Goal: Transaction & Acquisition: Purchase product/service

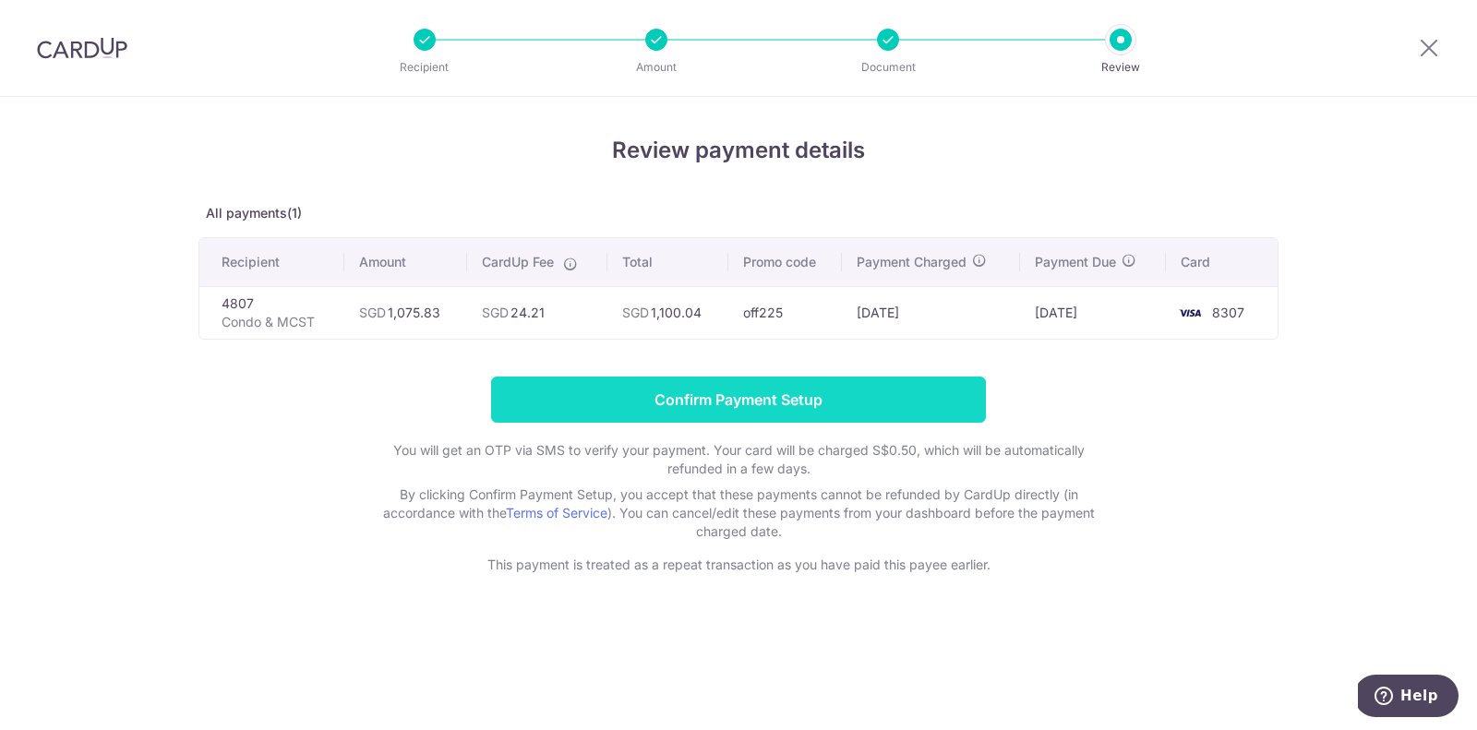
click at [761, 406] on input "Confirm Payment Setup" at bounding box center [738, 400] width 495 height 46
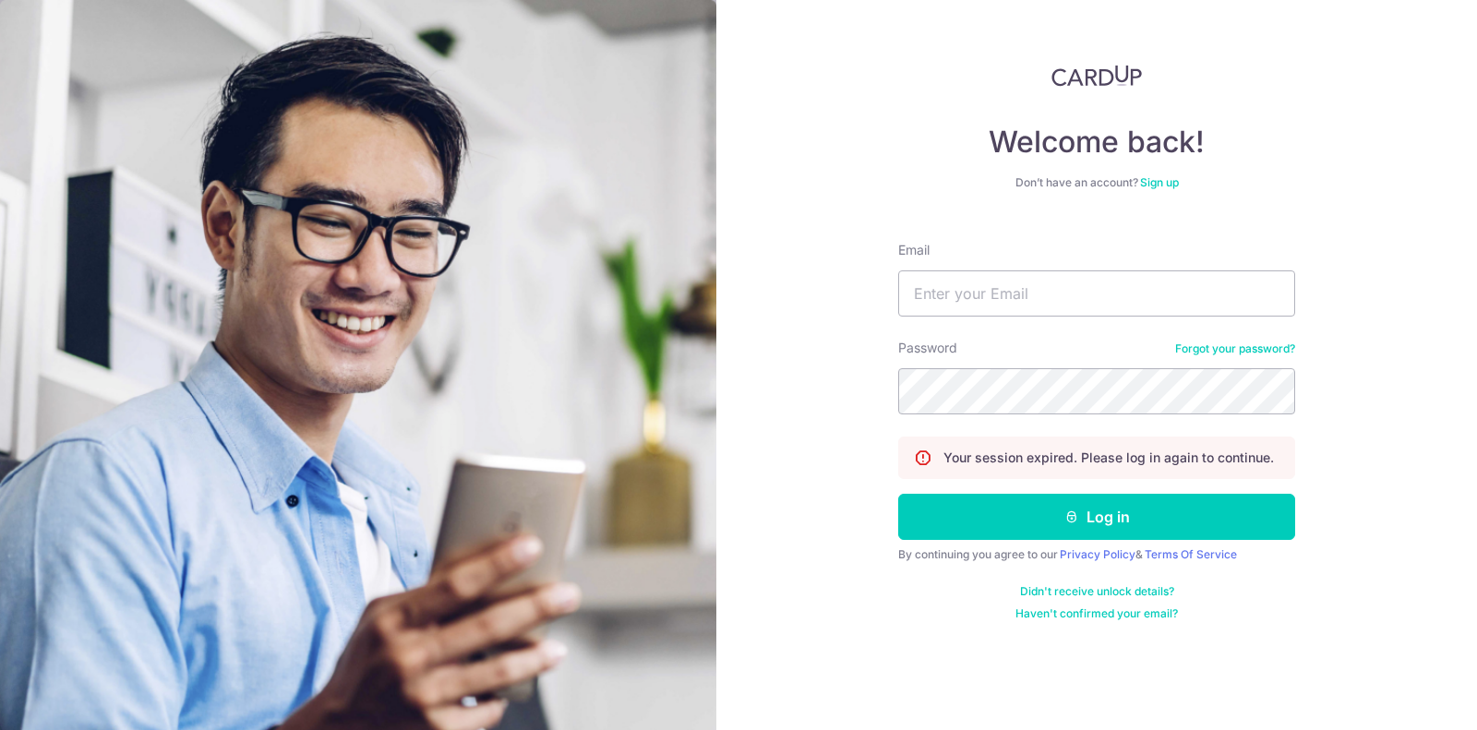
click at [896, 303] on div "Welcome back! Don’t have an account? Sign up Email Password Forgot your passwor…" at bounding box center [1096, 365] width 761 height 730
click at [923, 303] on input "Email" at bounding box center [1096, 293] width 397 height 46
click at [1056, 303] on input "Email" at bounding box center [1096, 293] width 397 height 46
type input "sarahtanlihui@gmail.com"
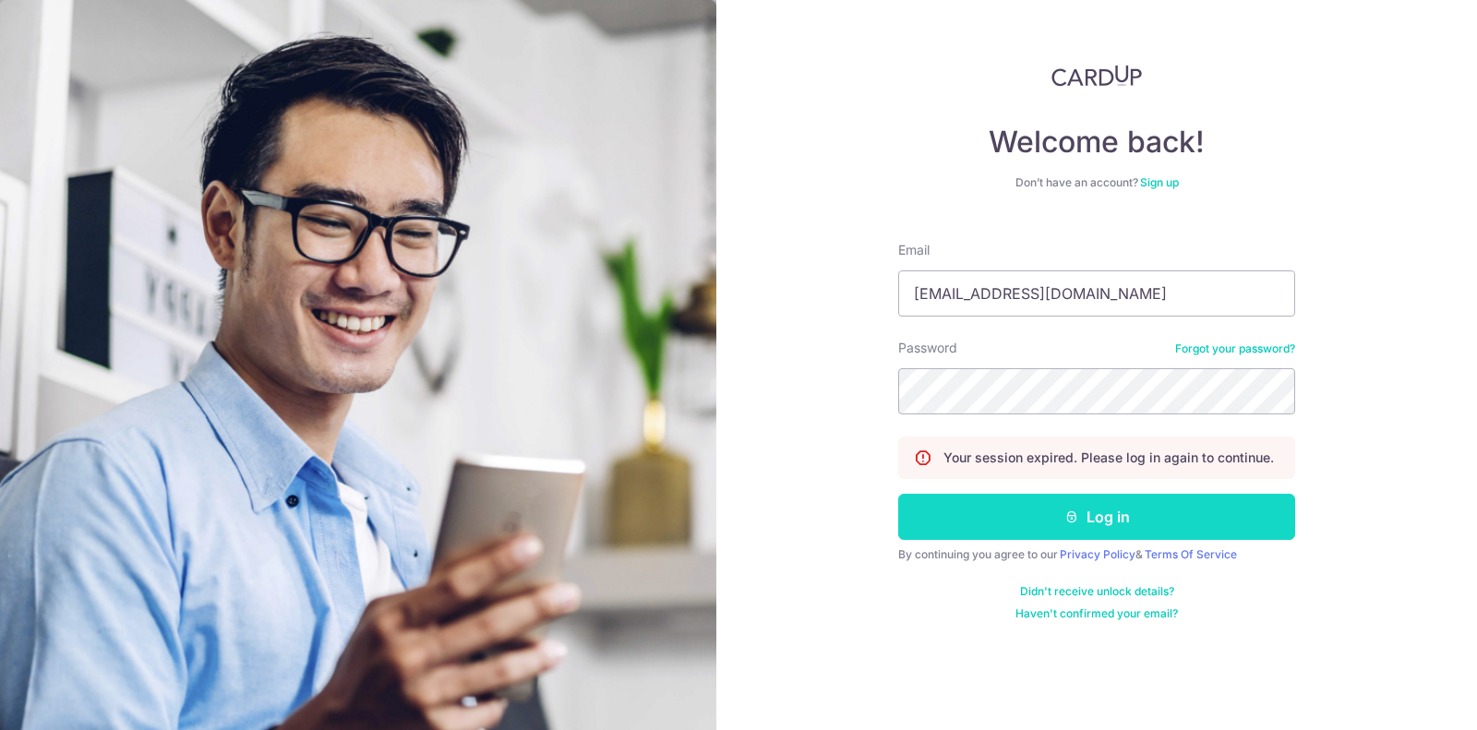
click at [1044, 515] on button "Log in" at bounding box center [1096, 517] width 397 height 46
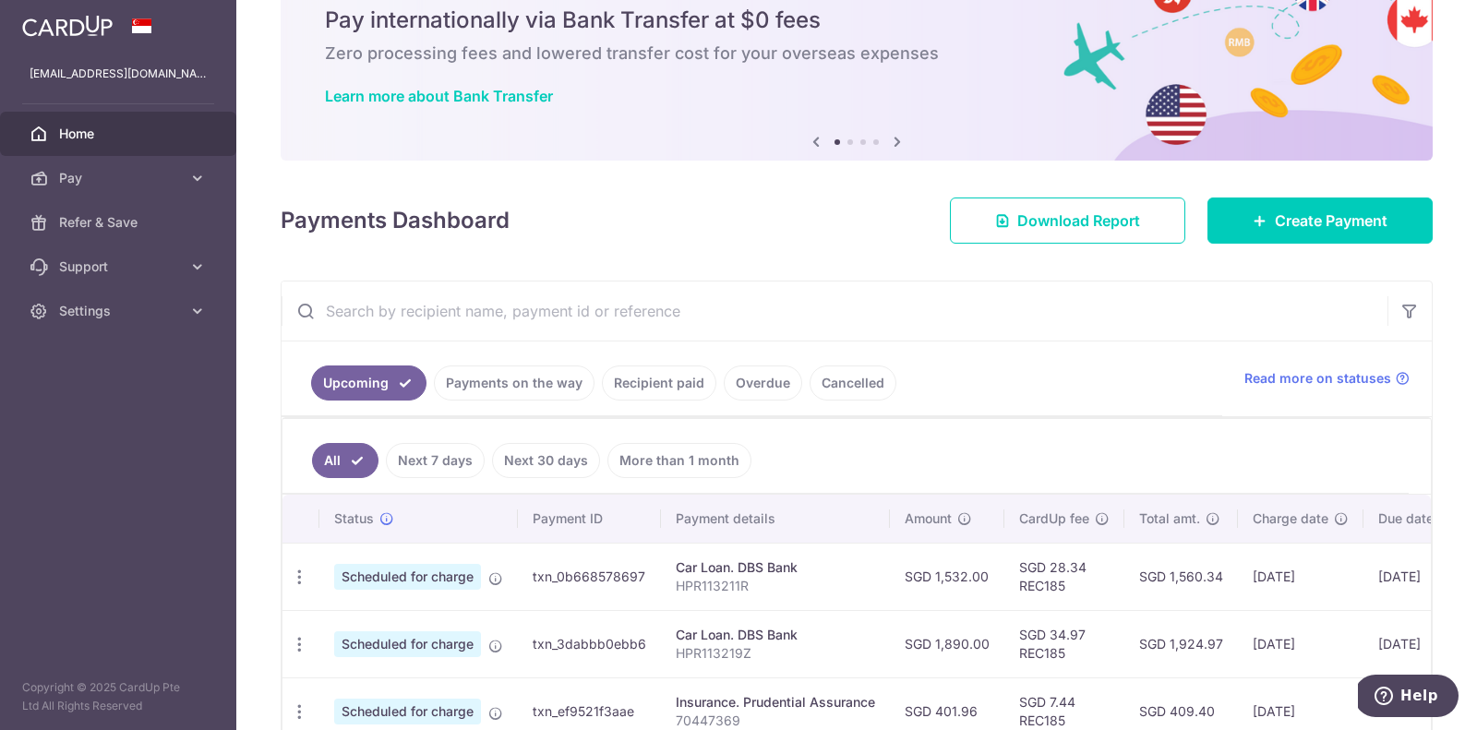
scroll to position [77, 0]
click at [1336, 222] on span "Create Payment" at bounding box center [1331, 220] width 113 height 22
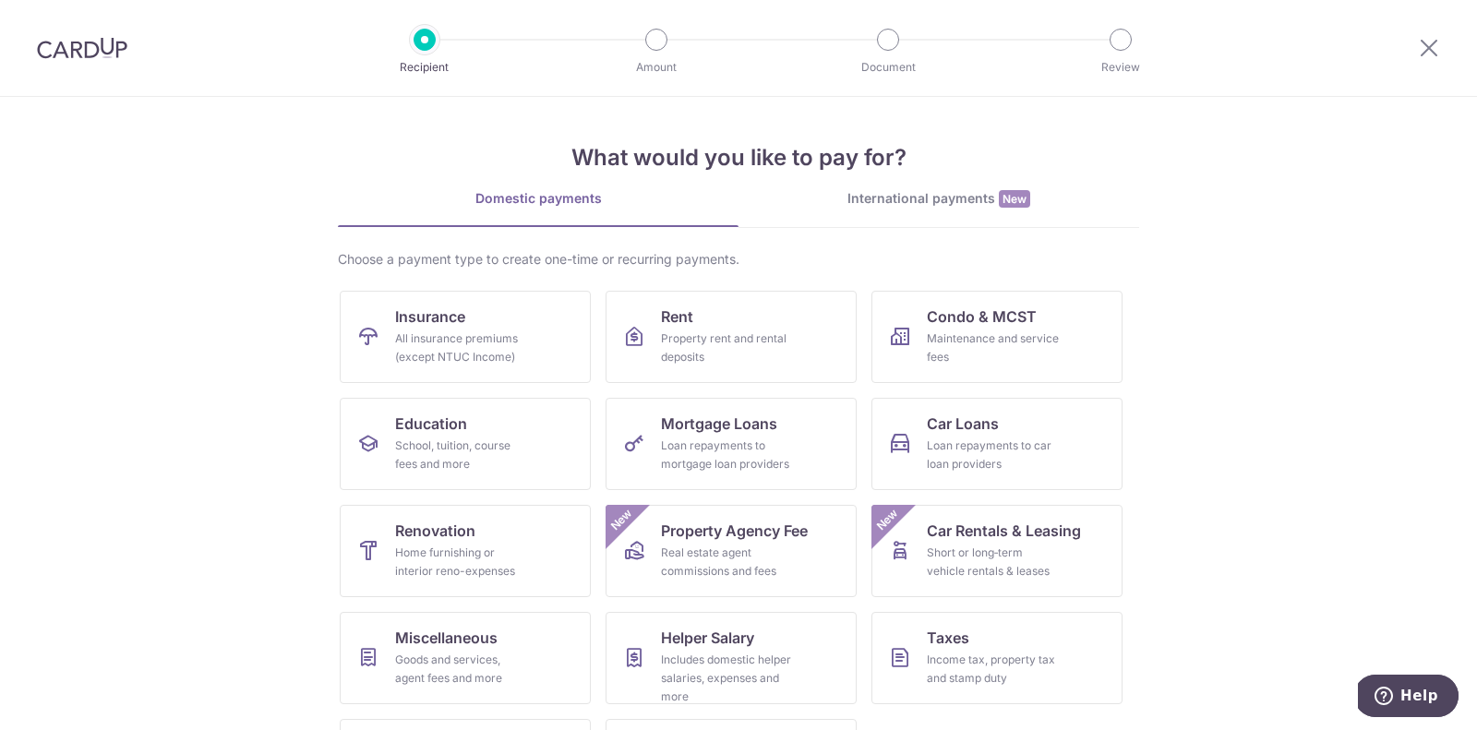
scroll to position [94, 0]
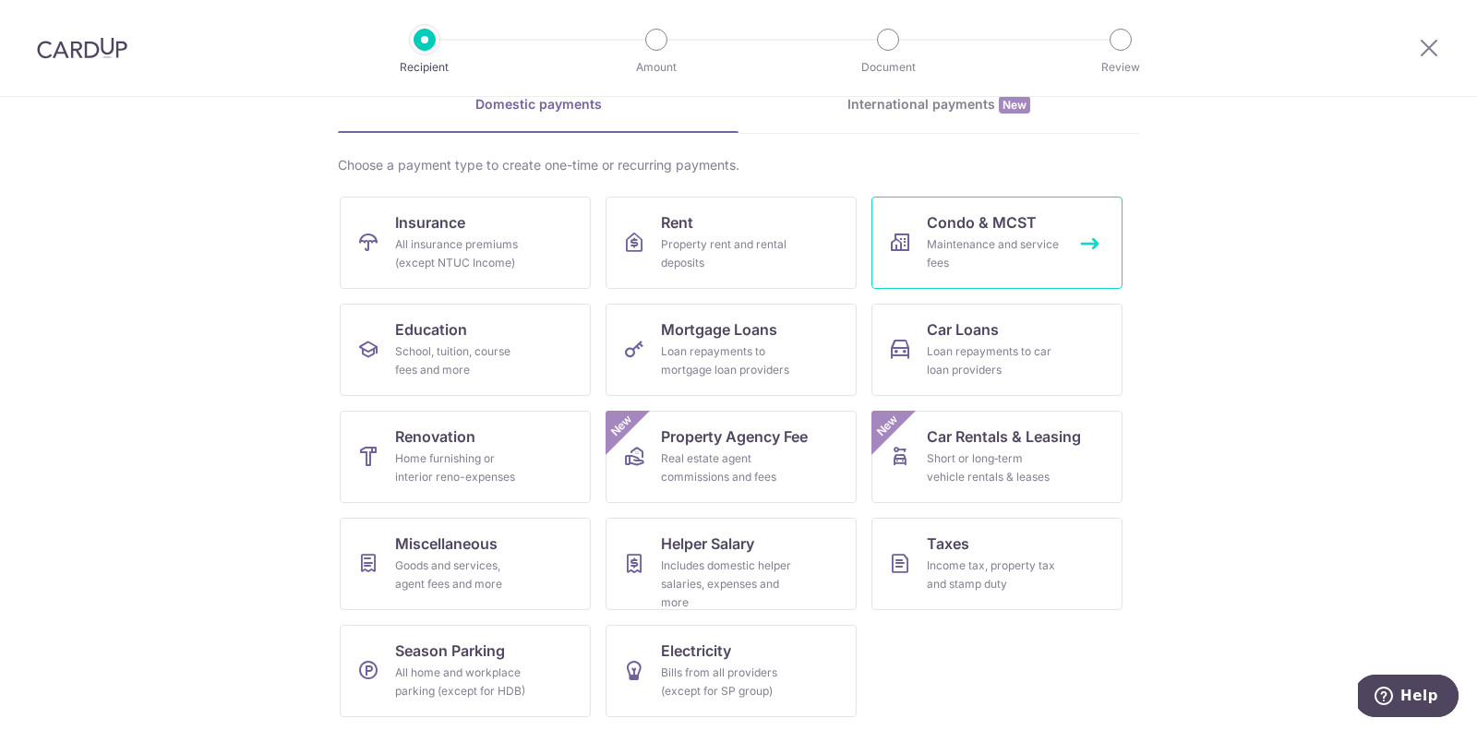
click at [909, 247] on icon at bounding box center [900, 243] width 22 height 22
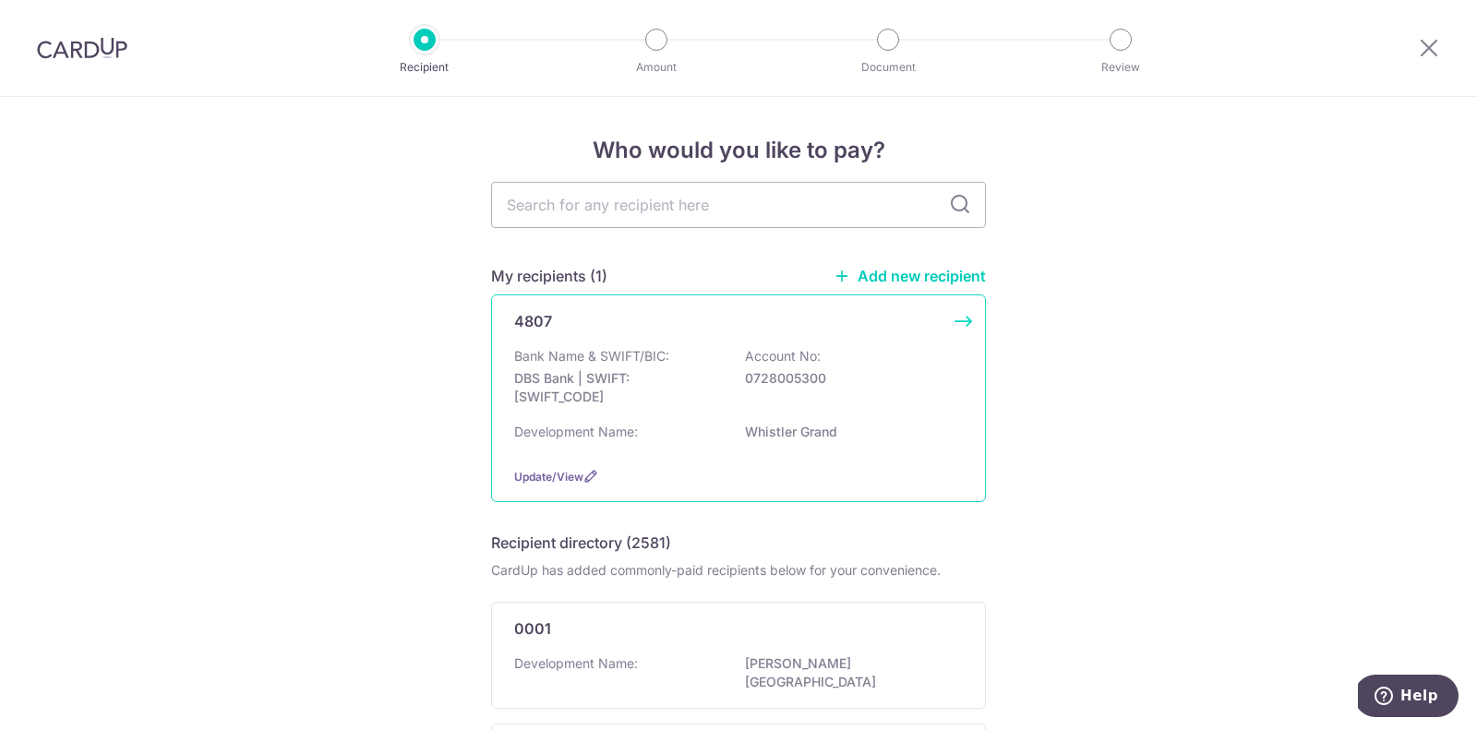
click at [710, 350] on div "Bank Name & SWIFT/BIC: DBS Bank | SWIFT: DBSSSGSGXXX Account No: 0728005300" at bounding box center [738, 381] width 449 height 68
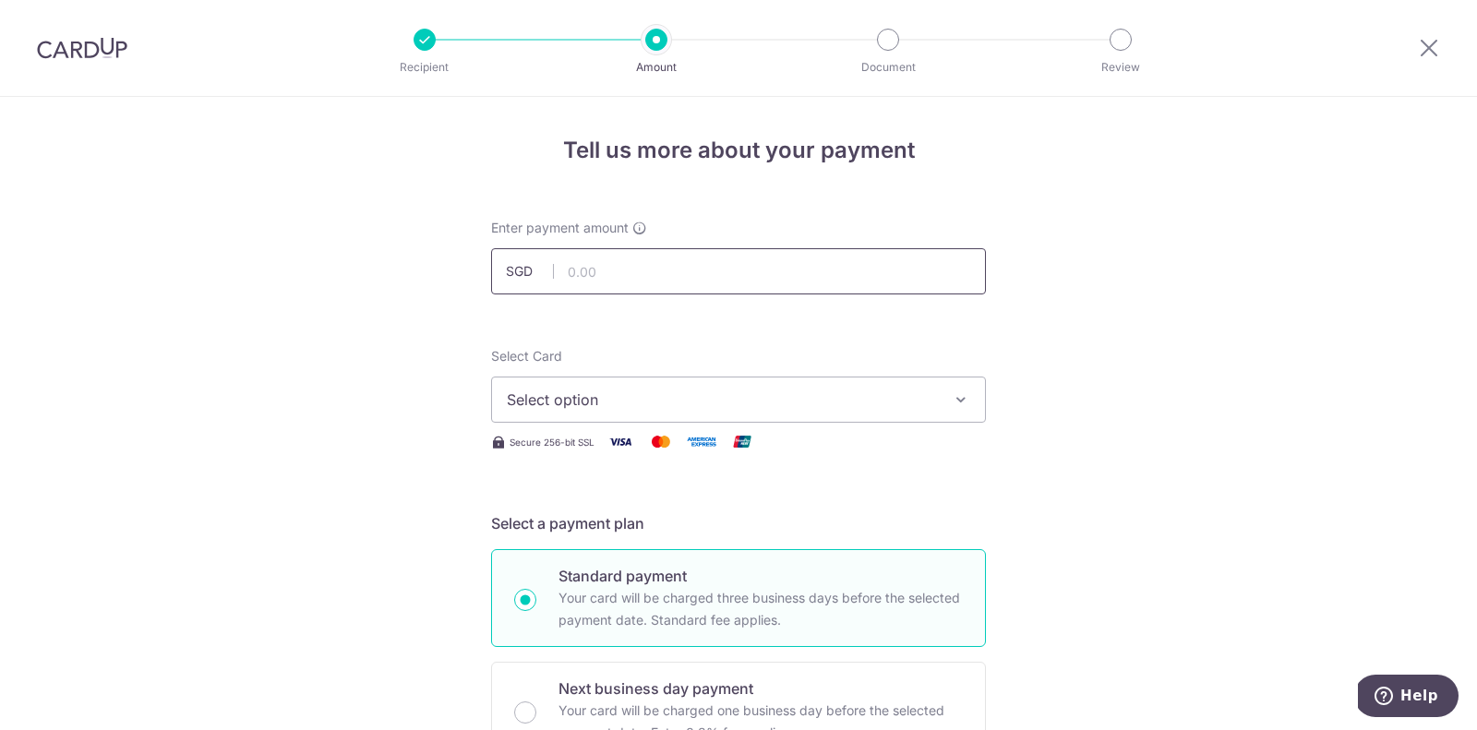
click at [669, 259] on input "text" at bounding box center [738, 271] width 495 height 46
type input "1,075.83"
click at [828, 381] on button "Select option" at bounding box center [738, 400] width 495 height 46
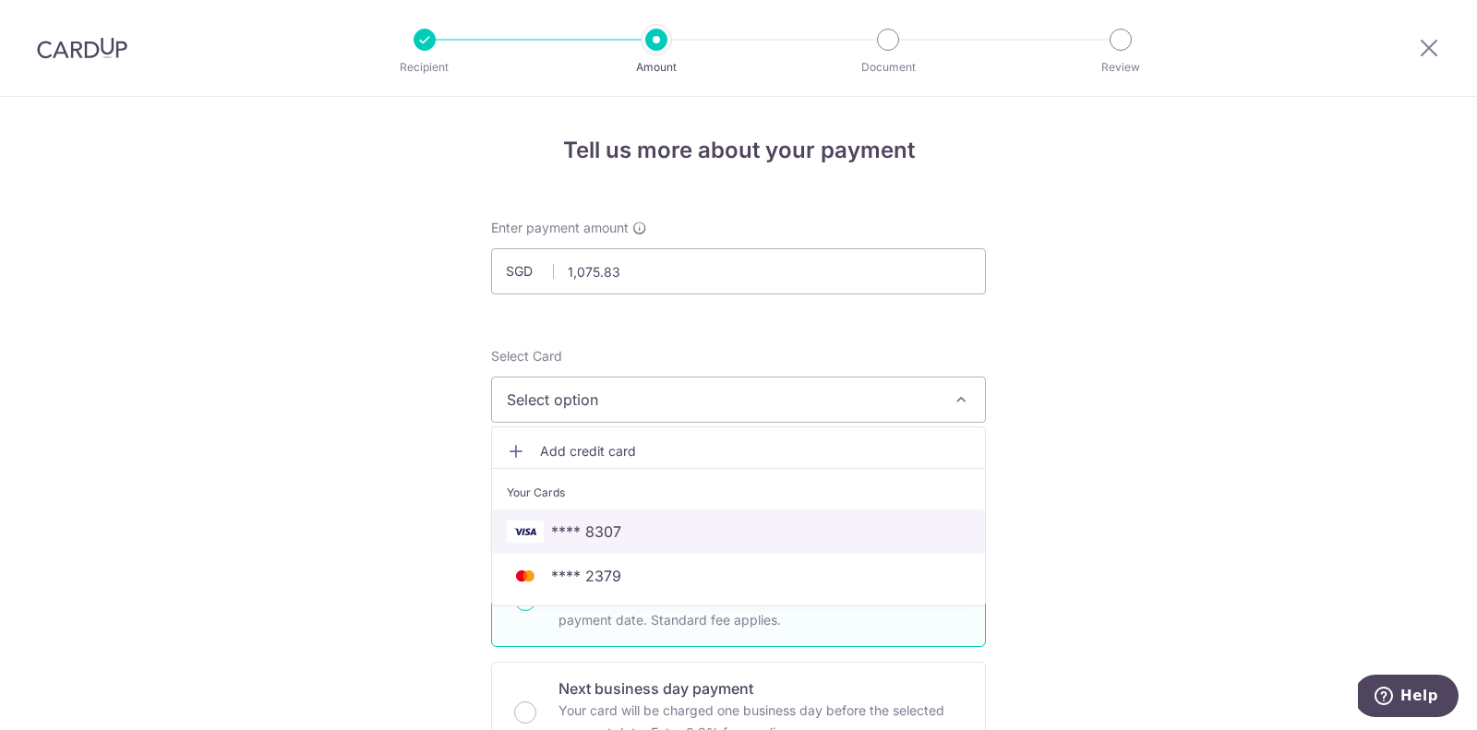
click at [775, 509] on link "**** 8307" at bounding box center [738, 531] width 493 height 44
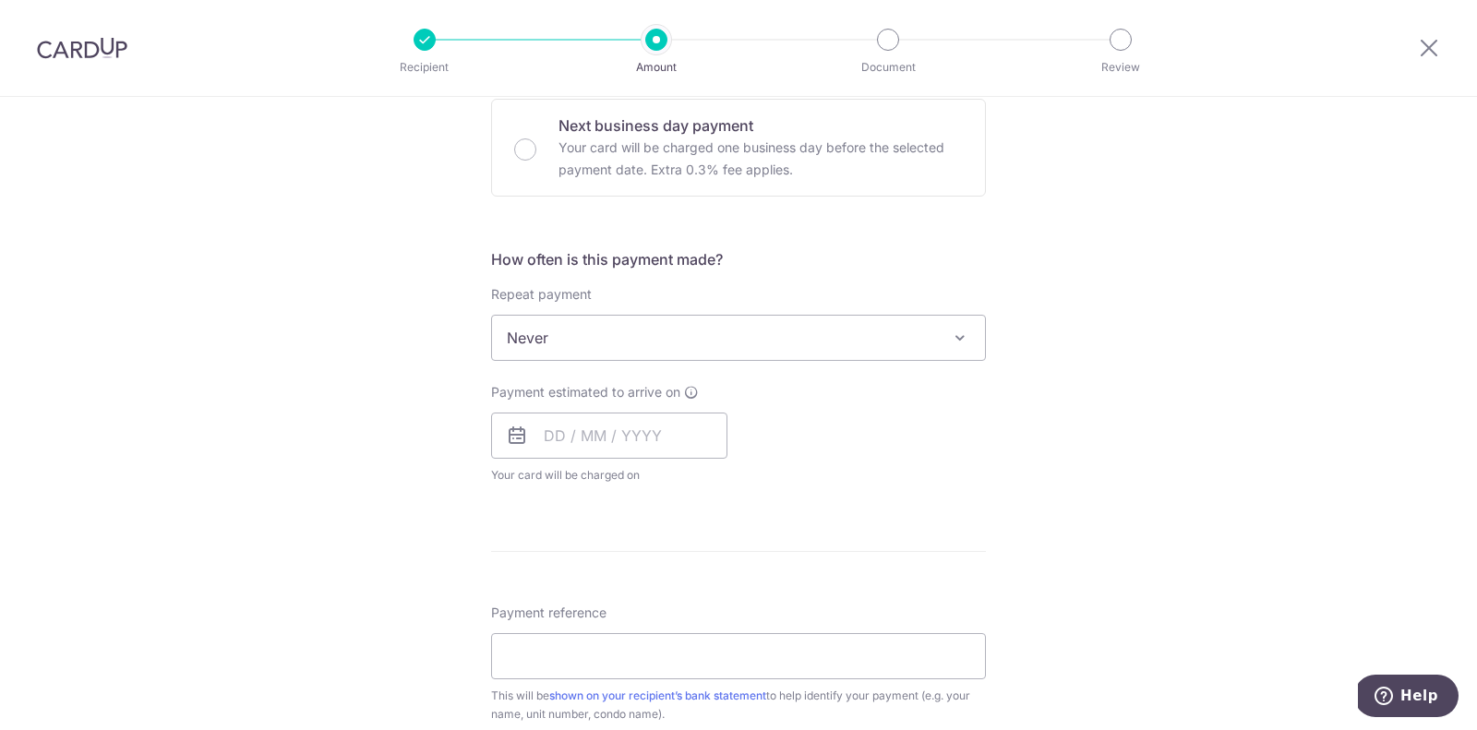
scroll to position [567, 0]
click at [590, 425] on input "text" at bounding box center [609, 432] width 236 height 46
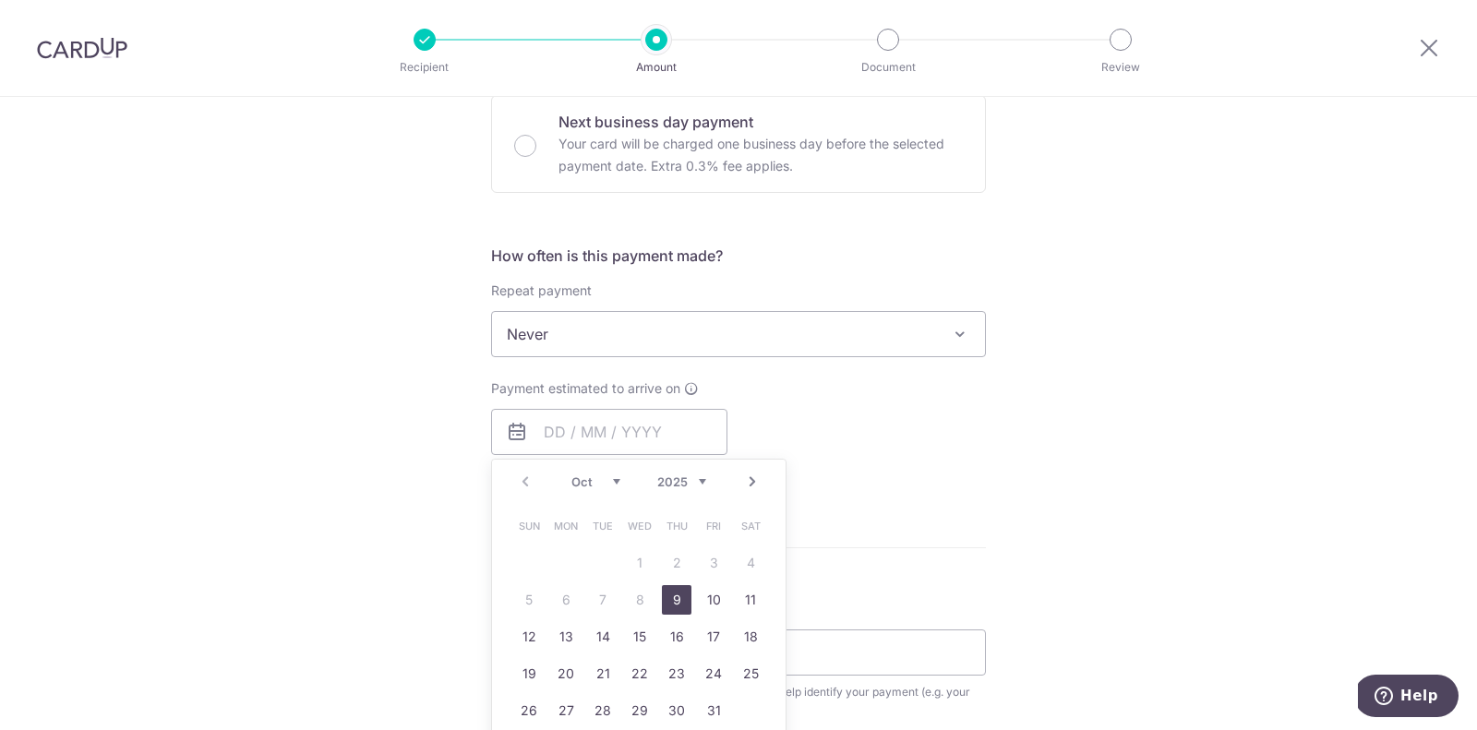
drag, startPoint x: 1125, startPoint y: 420, endPoint x: 1108, endPoint y: 420, distance: 17.5
click at [1125, 420] on div "Tell us more about your payment Enter payment amount SGD 1,075.83 1075.83 Selec…" at bounding box center [738, 365] width 1477 height 1670
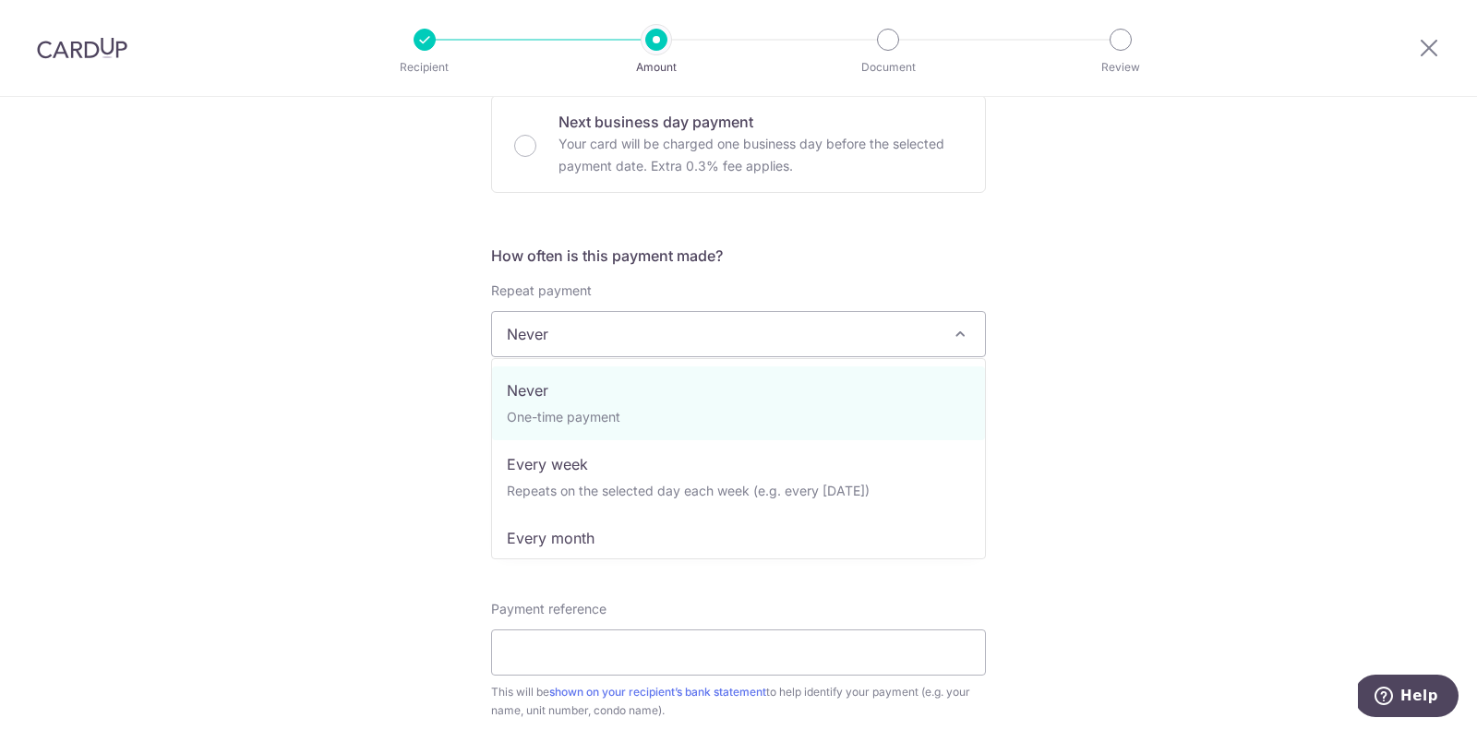
drag, startPoint x: 628, startPoint y: 347, endPoint x: 626, endPoint y: 386, distance: 38.8
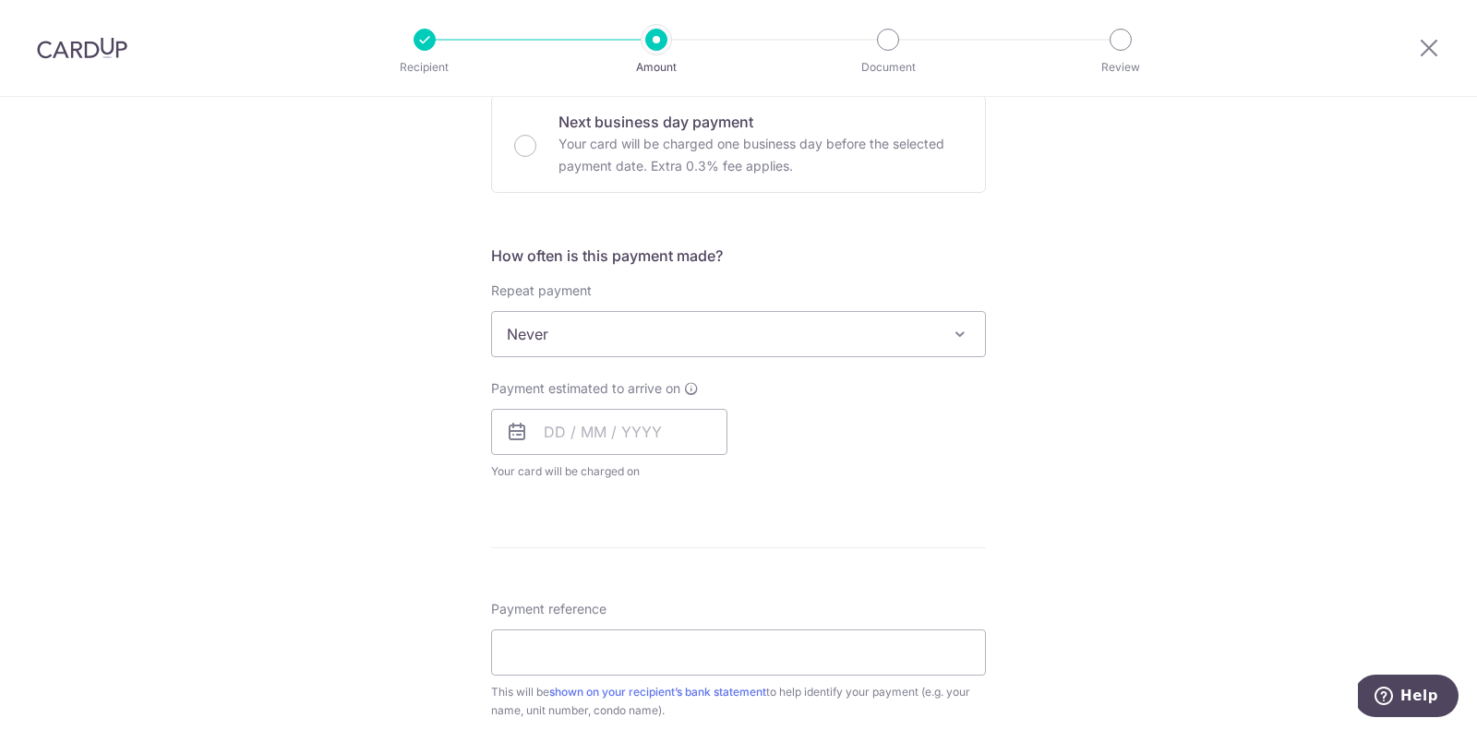
click at [626, 402] on div "Payment estimated to arrive on Prev Next Oct Nov [DATE] 2026 2027 2028 2029 203…" at bounding box center [609, 430] width 236 height 102
click at [584, 432] on input "text" at bounding box center [609, 432] width 236 height 46
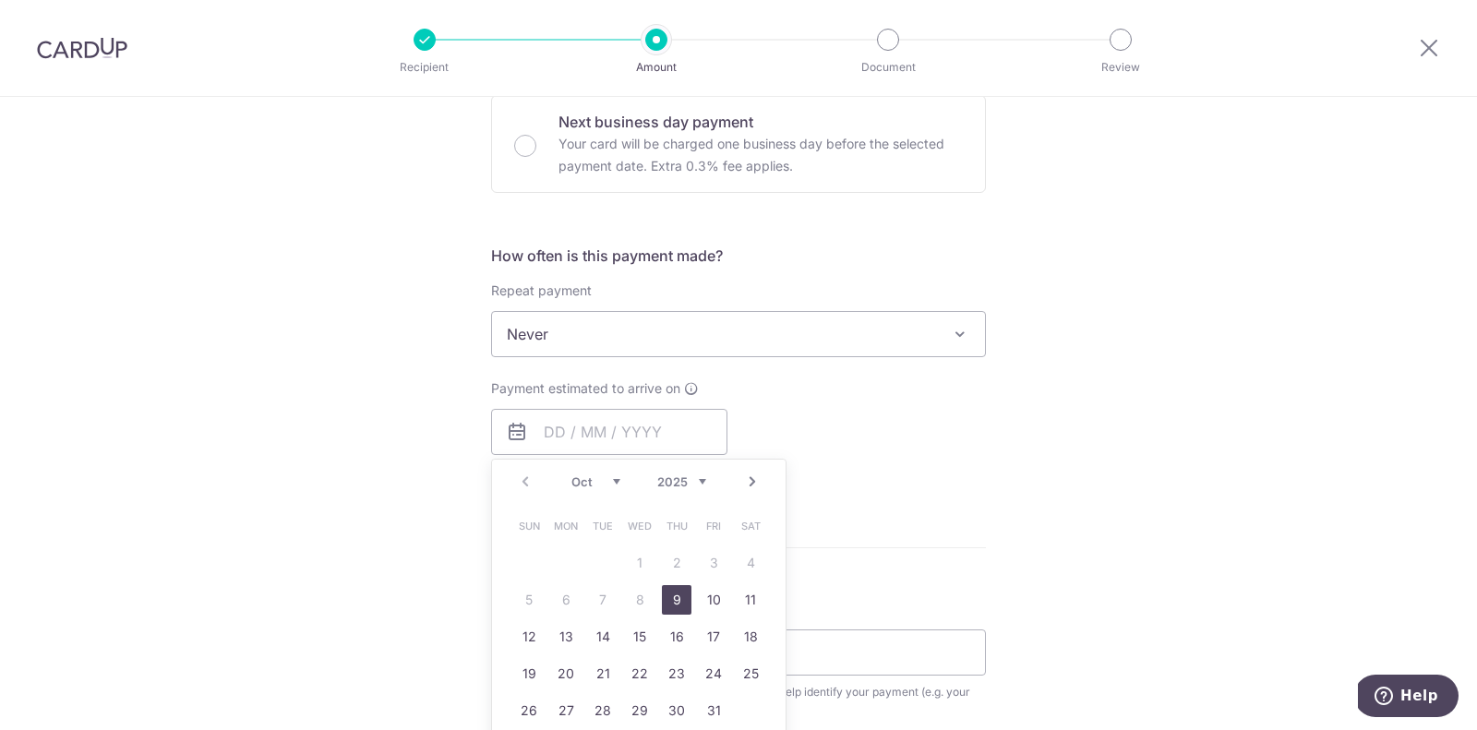
click at [690, 599] on link "9" at bounding box center [677, 600] width 30 height 30
type input "[DATE]"
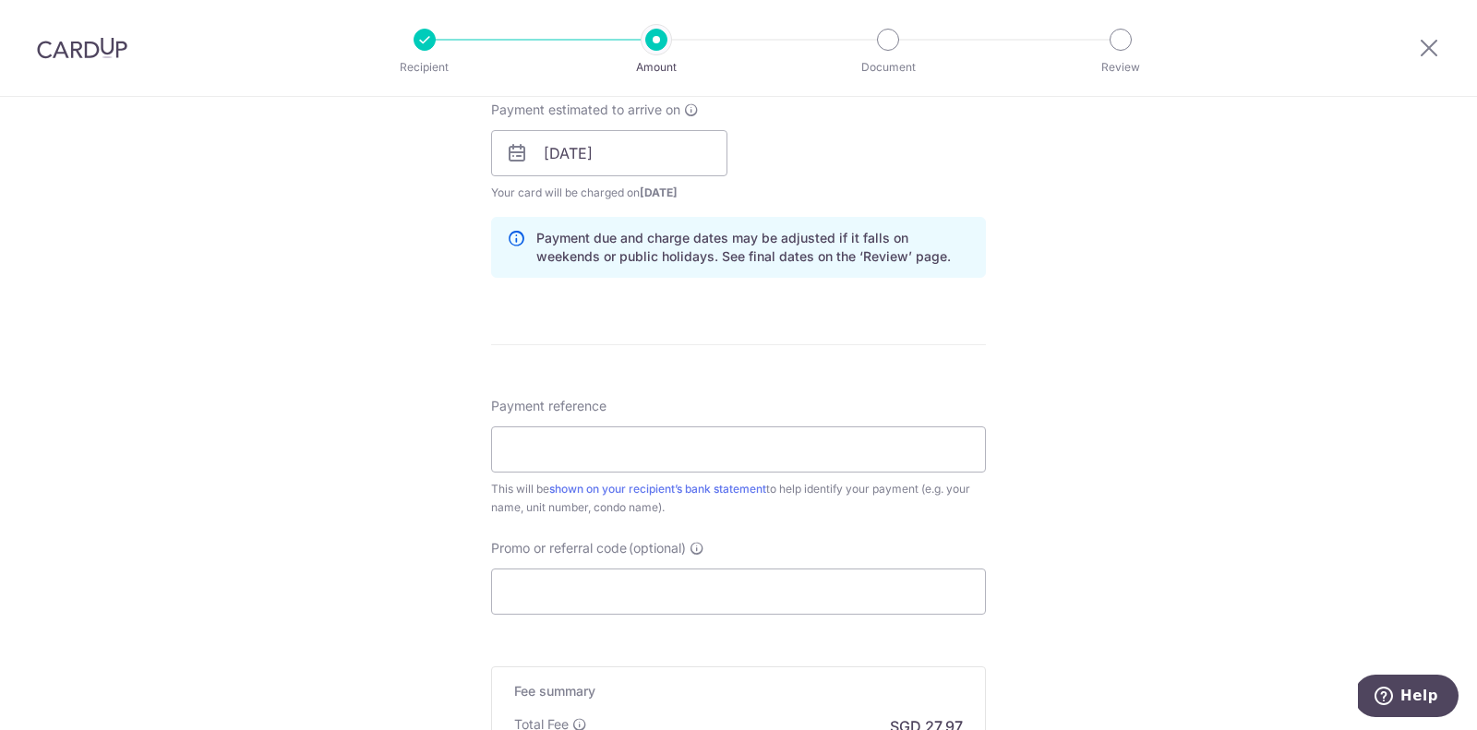
scroll to position [847, 0]
click at [624, 428] on input "Payment reference" at bounding box center [738, 448] width 495 height 46
type input "Blk 107 Unit 11 05"
click at [623, 599] on input "Promo or referral code (optional)" at bounding box center [738, 590] width 495 height 46
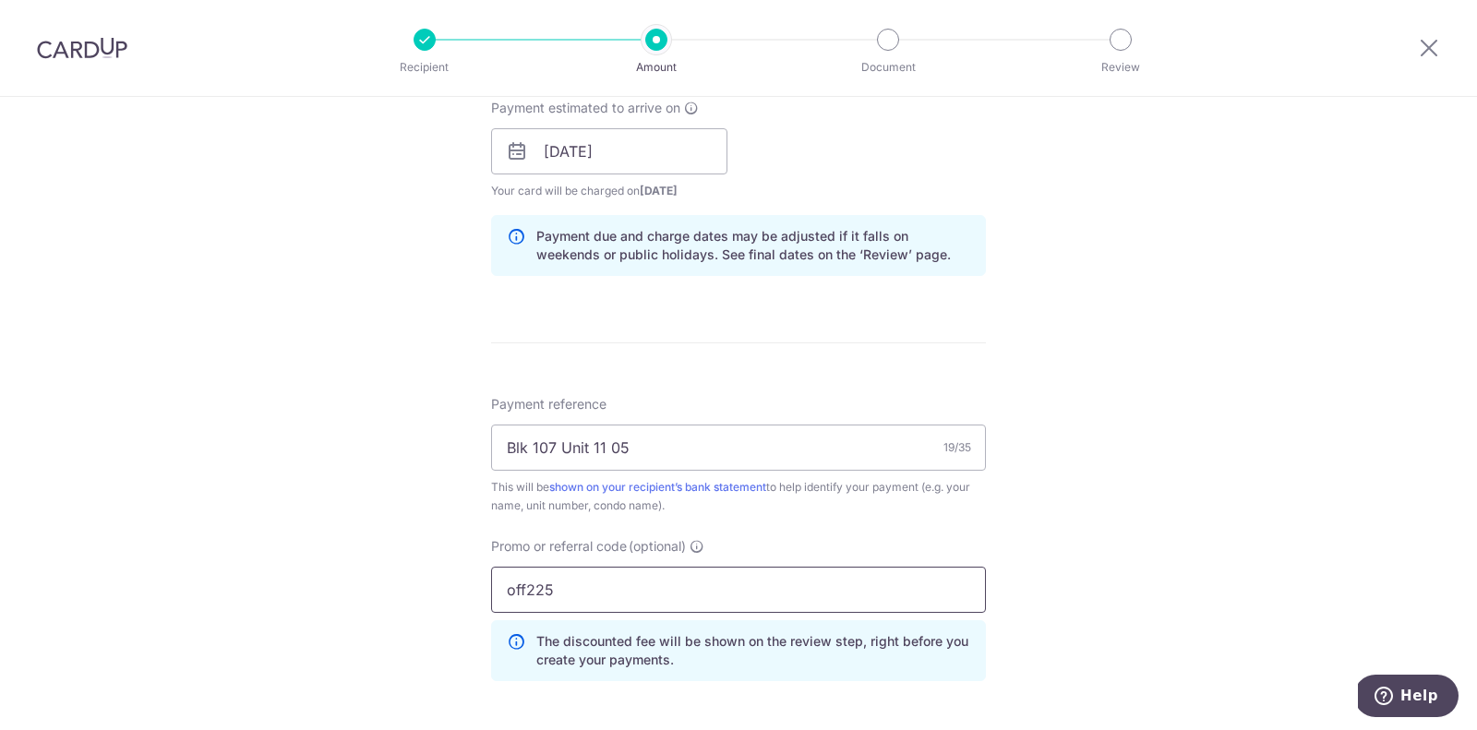
type input "off225"
click at [258, 564] on div "Tell us more about your payment Enter payment amount SGD 1,075.83 1075.83 Selec…" at bounding box center [738, 164] width 1477 height 1828
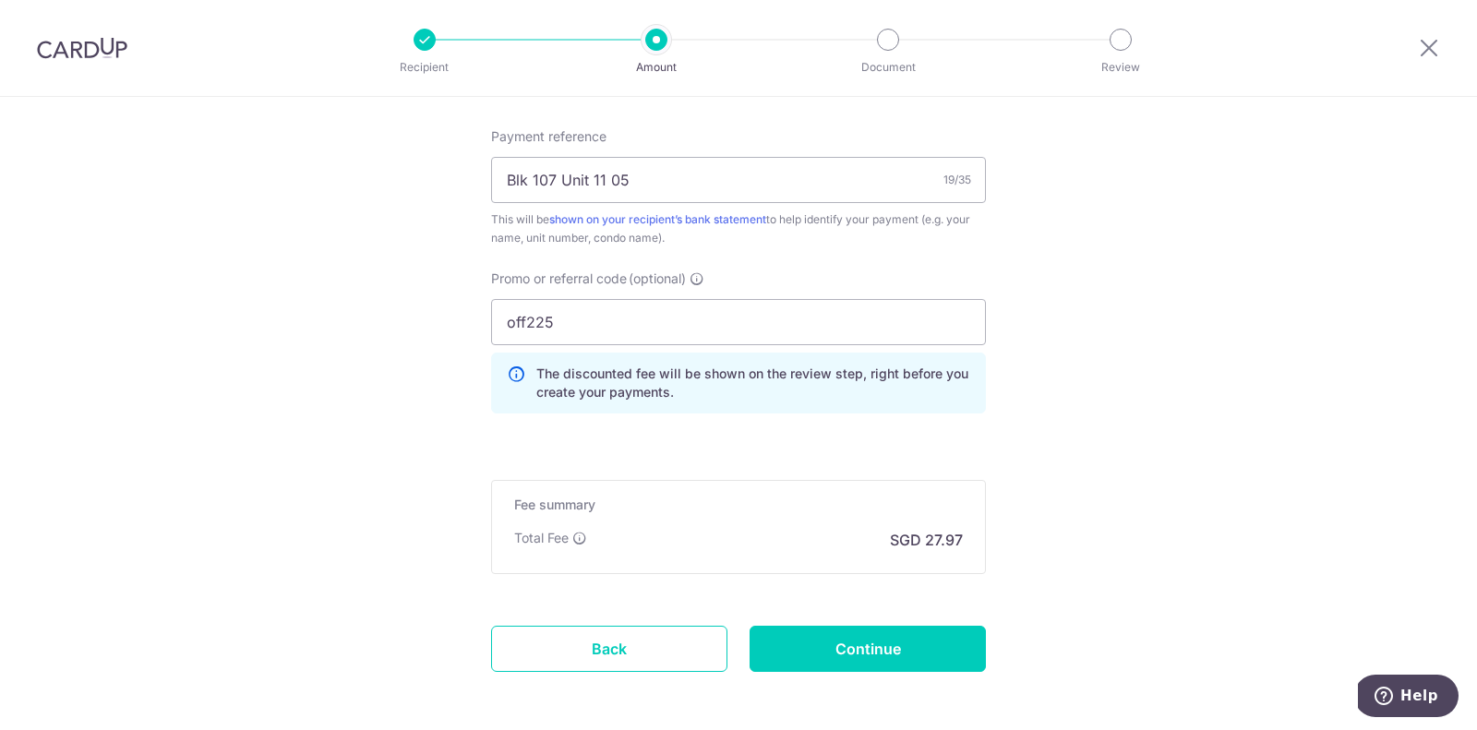
scroll to position [1189, 0]
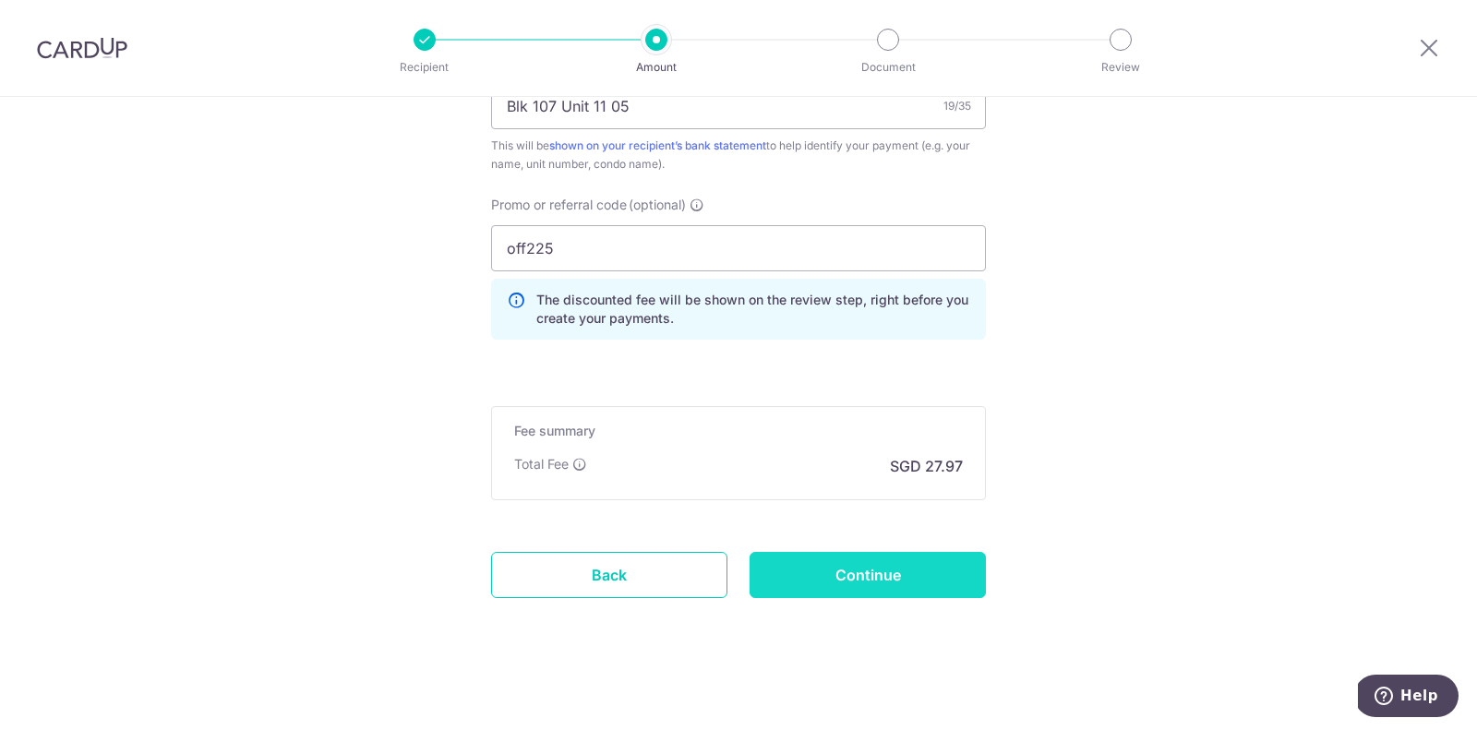
click at [905, 565] on input "Continue" at bounding box center [867, 575] width 236 height 46
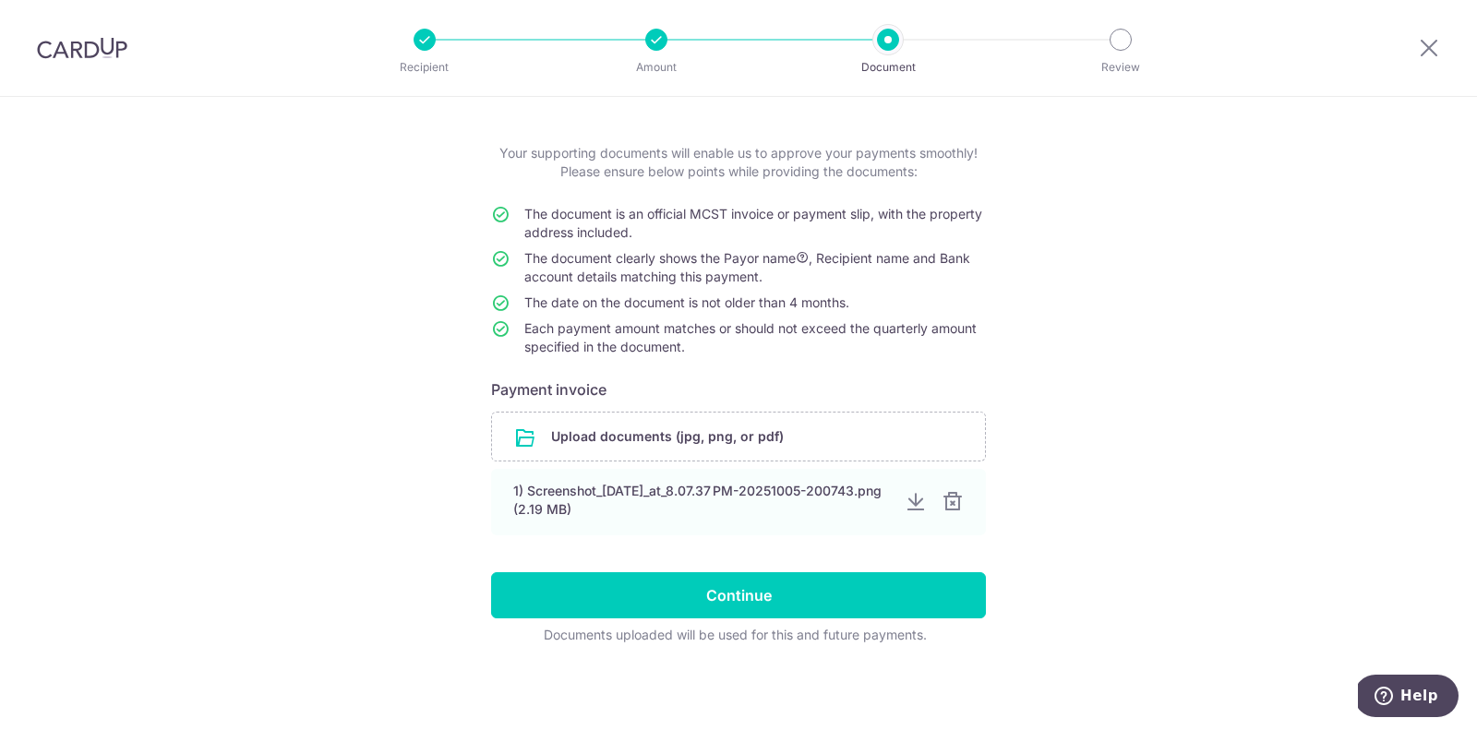
scroll to position [74, 0]
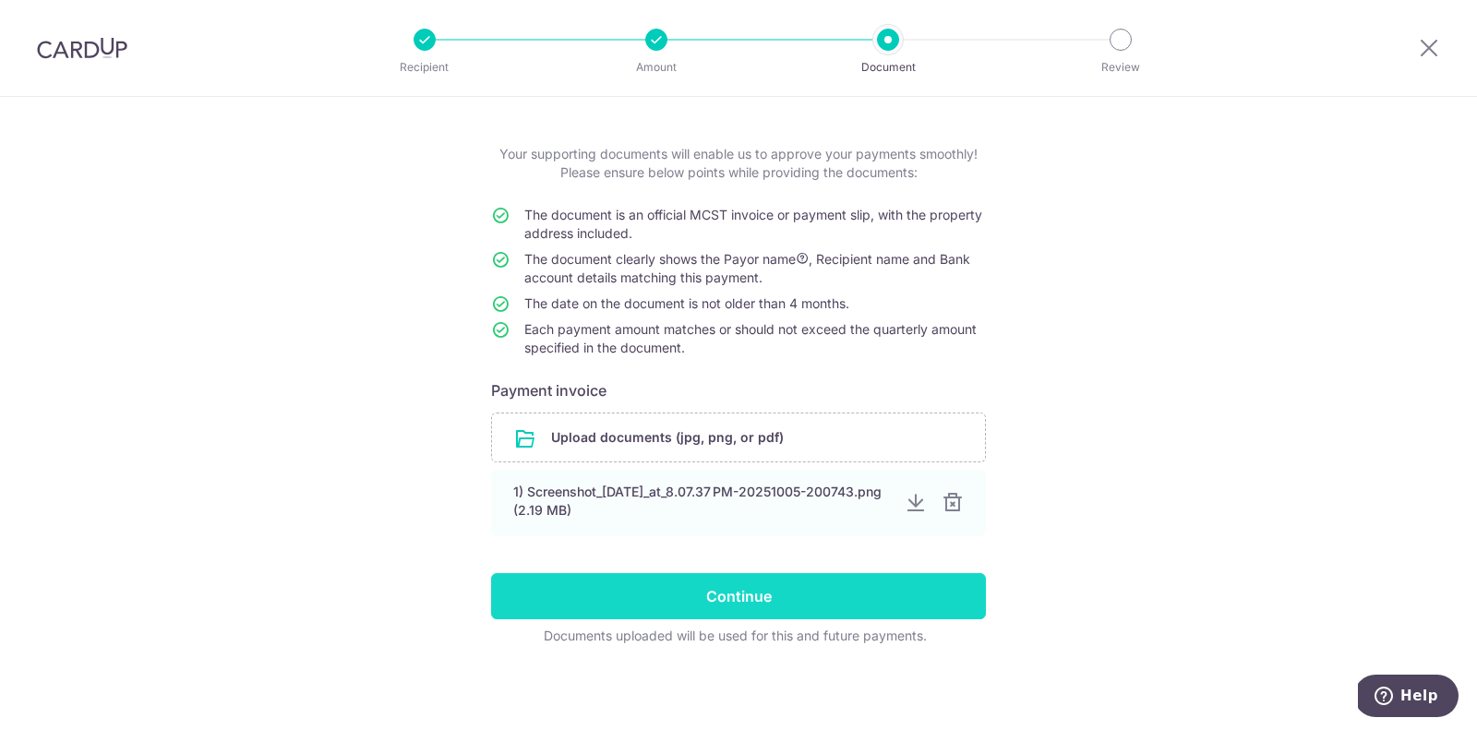
click at [897, 593] on input "Continue" at bounding box center [738, 596] width 495 height 46
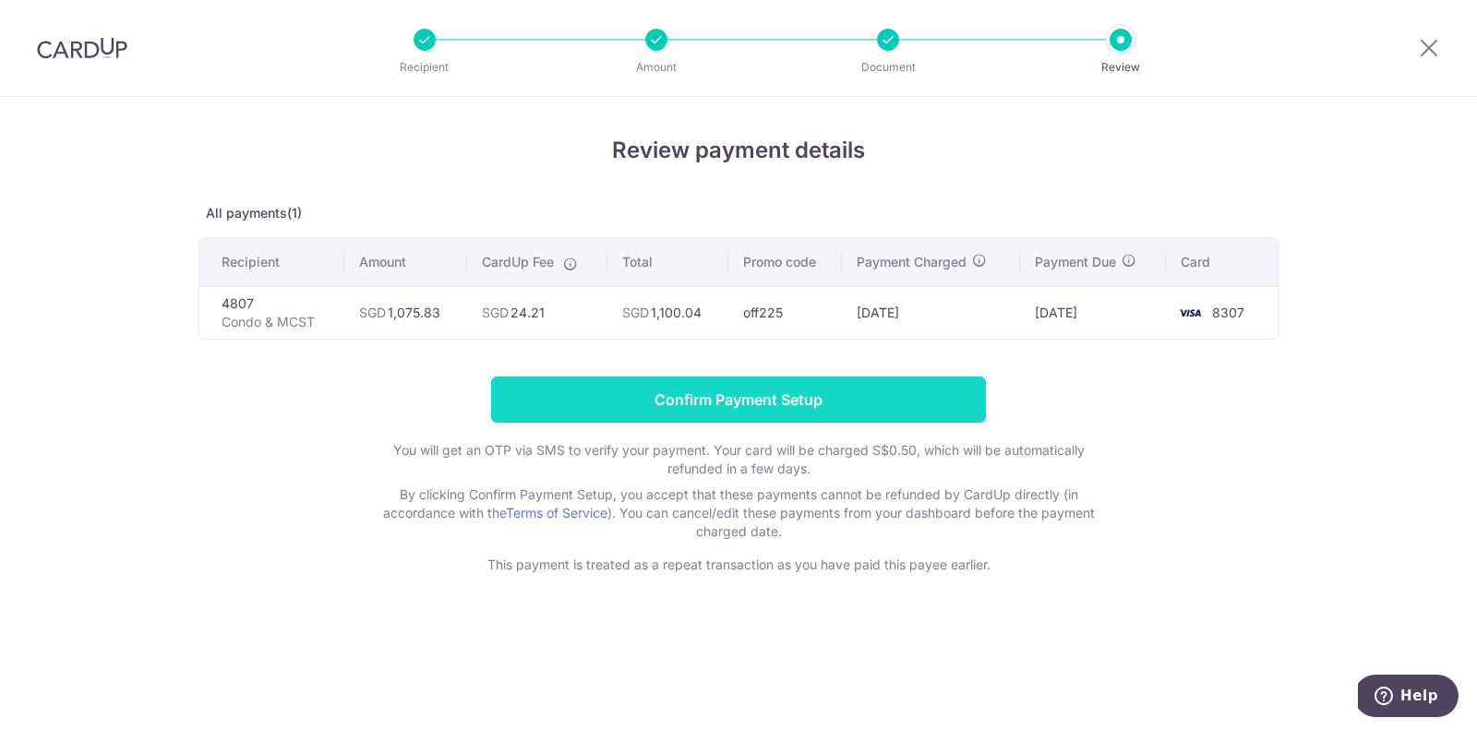
click at [617, 388] on input "Confirm Payment Setup" at bounding box center [738, 400] width 495 height 46
